Goal: Task Accomplishment & Management: Manage account settings

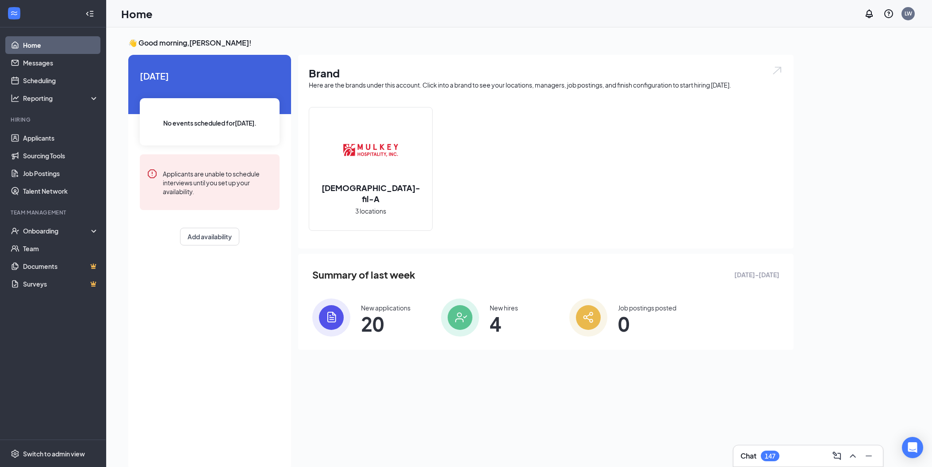
click at [371, 316] on span "20" at bounding box center [386, 324] width 50 height 16
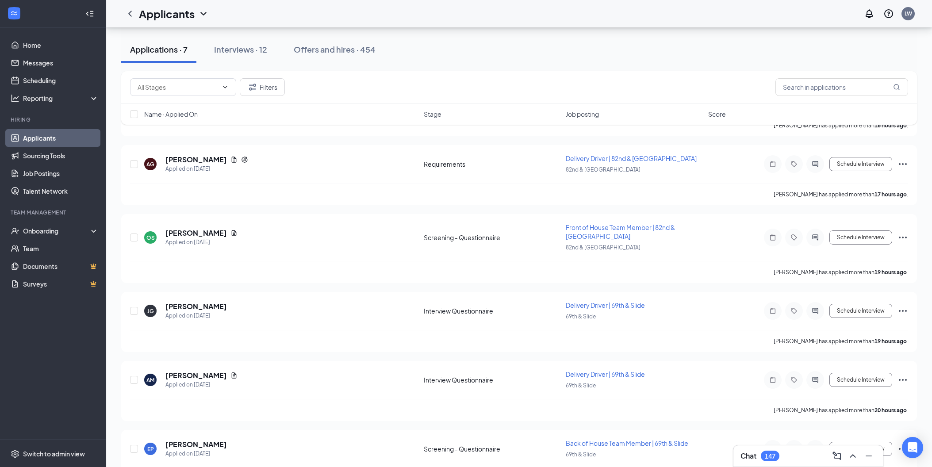
scroll to position [226, 0]
click at [203, 301] on h5 "[PERSON_NAME]" at bounding box center [195, 305] width 61 height 10
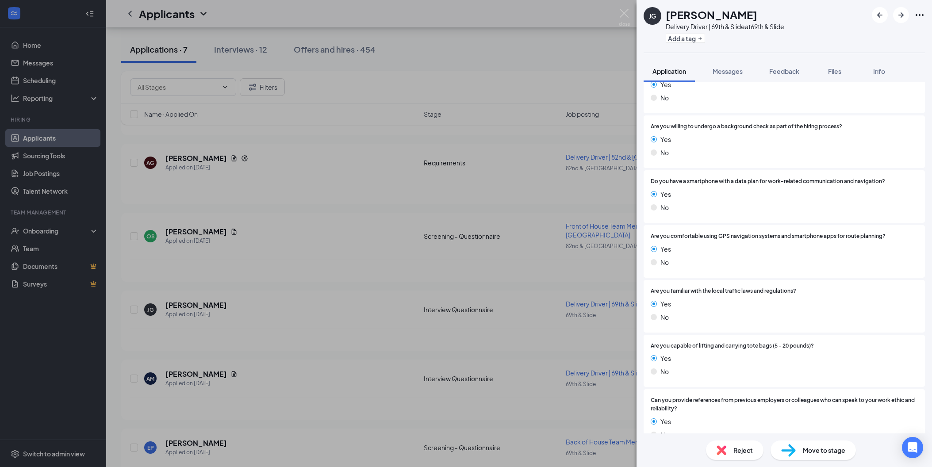
scroll to position [1597, 0]
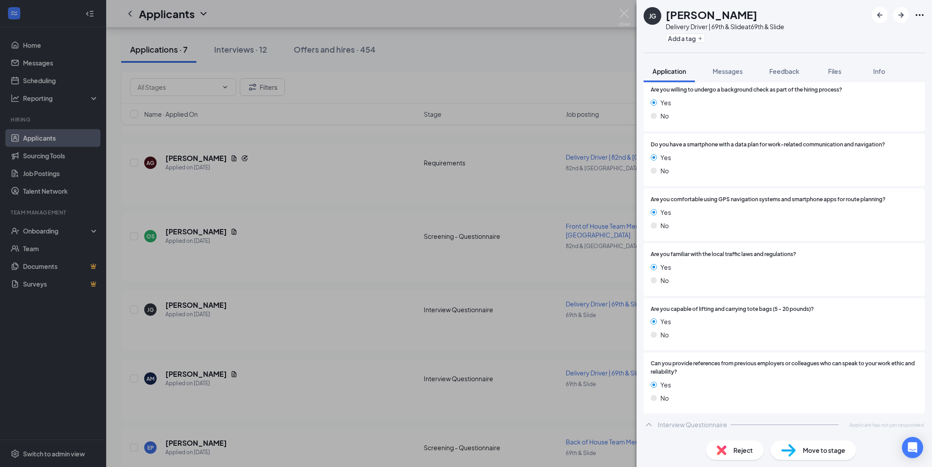
click at [385, 352] on div "JG [PERSON_NAME] Delivery Driver | 69th & Slide at 69th & Slide Add a tag Appli…" at bounding box center [466, 233] width 932 height 467
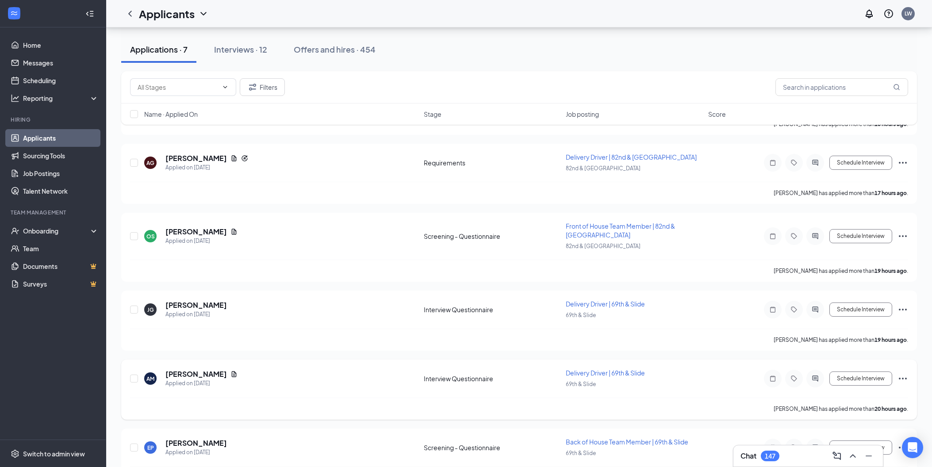
scroll to position [253, 0]
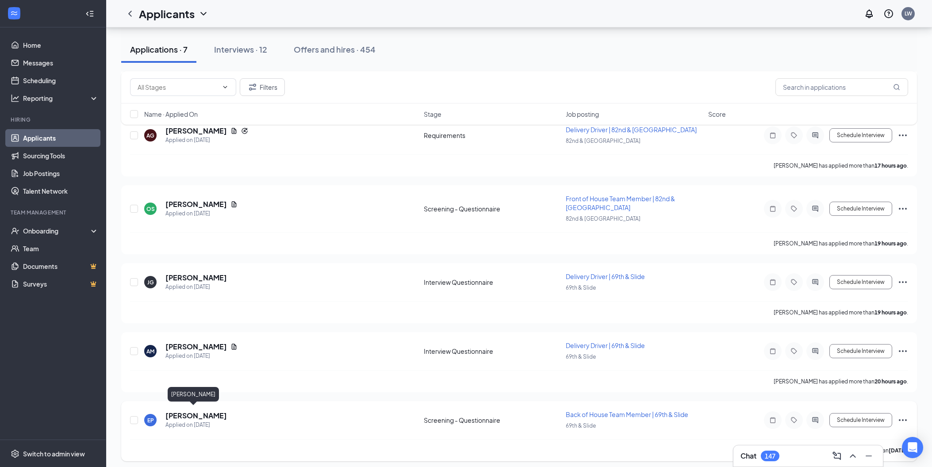
click at [184, 413] on h5 "[PERSON_NAME]" at bounding box center [195, 416] width 61 height 10
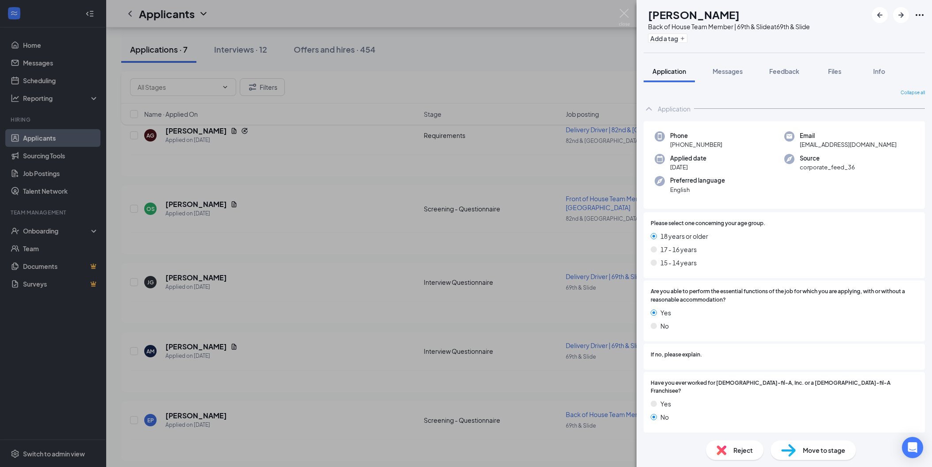
click at [402, 204] on div "EP [PERSON_NAME] Back of House Team Member | 69th & Slide at 69th & Slide Add a…" at bounding box center [466, 233] width 932 height 467
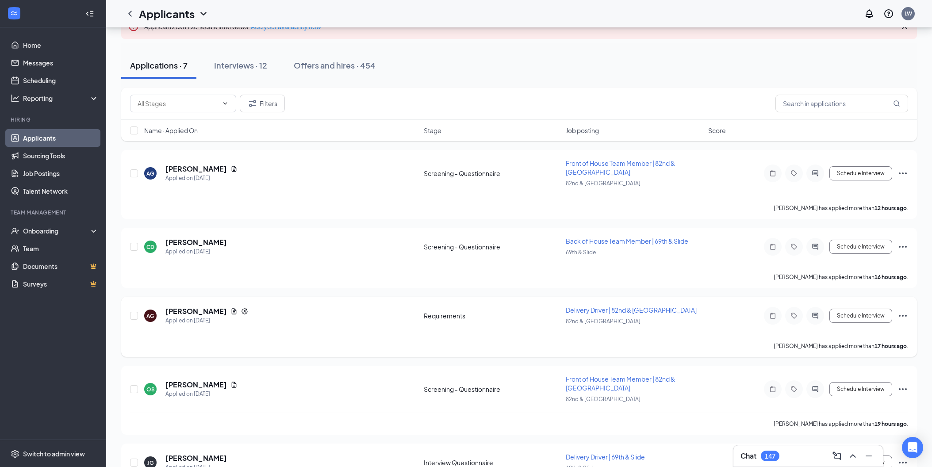
scroll to position [1, 0]
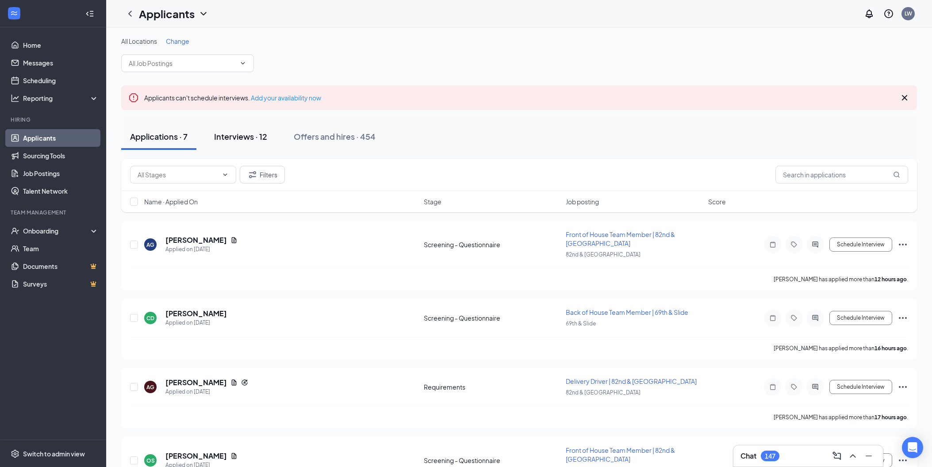
click at [241, 135] on div "Interviews · 12" at bounding box center [240, 136] width 53 height 11
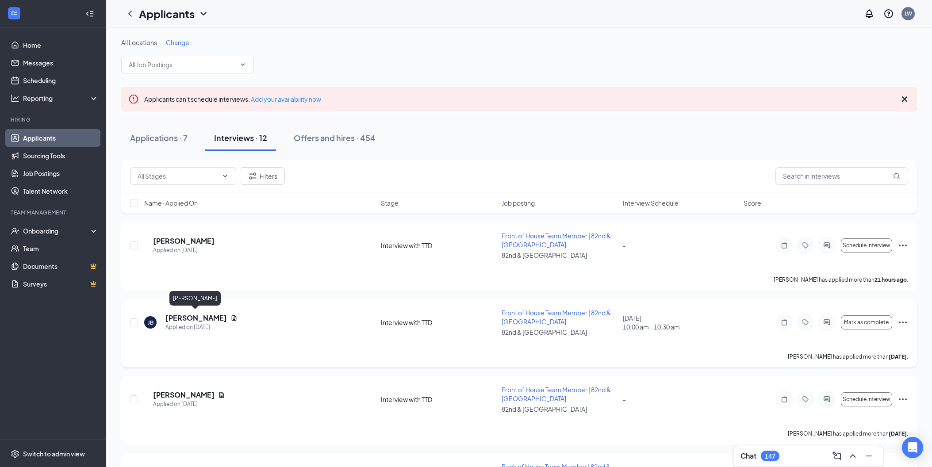
click at [194, 315] on h5 "[PERSON_NAME]" at bounding box center [195, 318] width 61 height 10
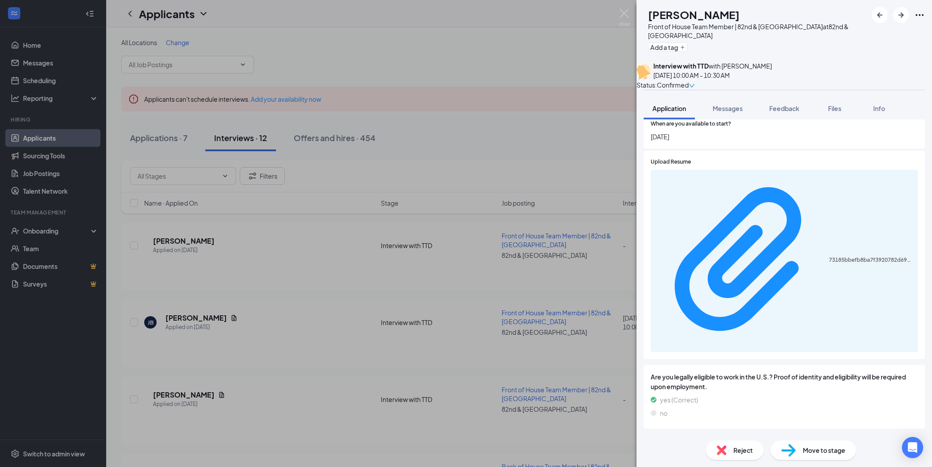
scroll to position [1641, 0]
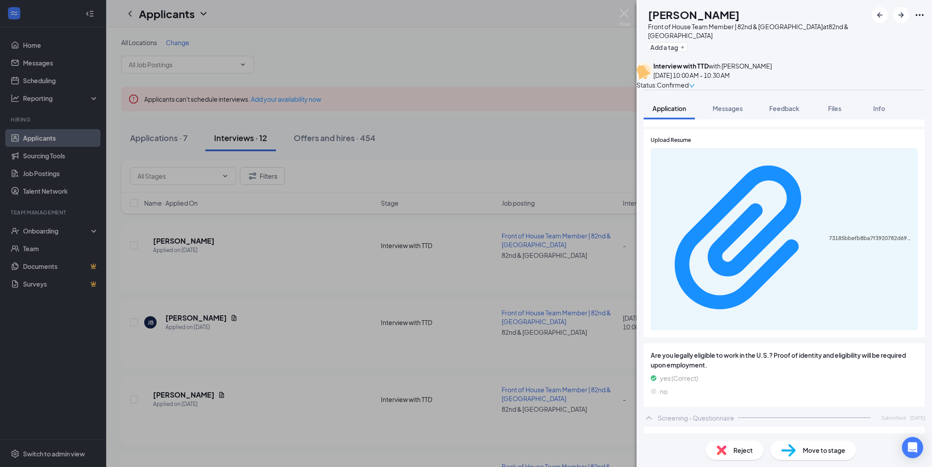
click at [619, 362] on div "[PERSON_NAME] [PERSON_NAME] Front of House Team Member | 82nd & Milwaukee at 82…" at bounding box center [466, 233] width 932 height 467
